Goal: Task Accomplishment & Management: Manage account settings

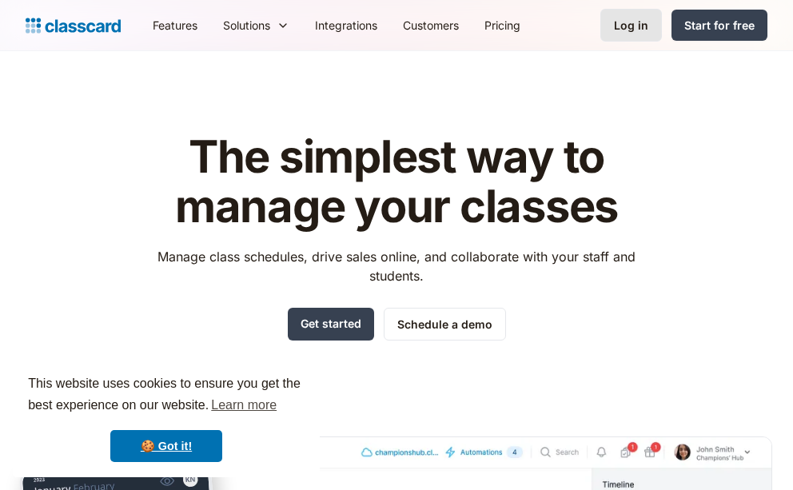
click at [632, 18] on div "Log in" at bounding box center [631, 25] width 34 height 17
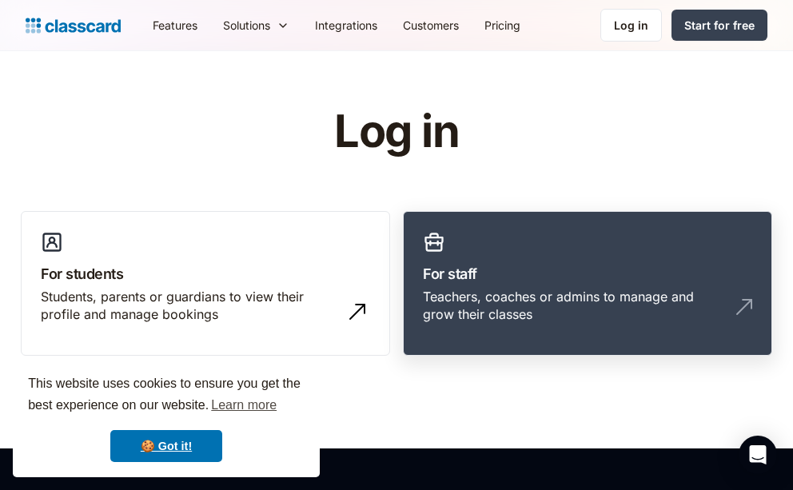
click at [630, 239] on link "For staff Teachers, coaches or admins to manage and grow their classes" at bounding box center [587, 283] width 369 height 145
